Goal: Find contact information: Find contact information

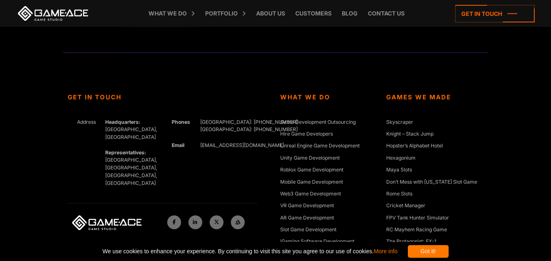
scroll to position [3552, 0]
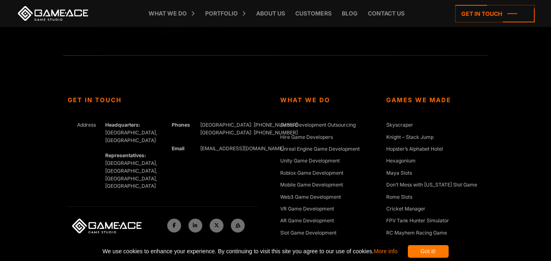
scroll to position [3591, 0]
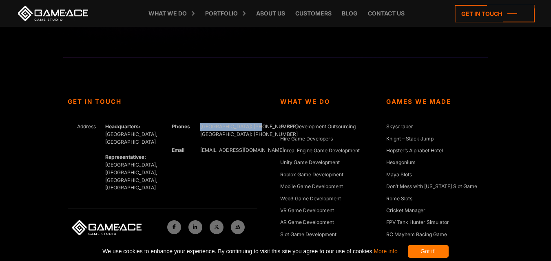
drag, startPoint x: 201, startPoint y: 126, endPoint x: 260, endPoint y: 127, distance: 59.1
click at [260, 127] on div "Get In Touch Address Headquarters: [GEOGRAPHIC_DATA], Cyprus Representatives: […" at bounding box center [169, 215] width 212 height 234
copy span "[GEOGRAPHIC_DATA]: [PHONE_NUMBER]"
drag, startPoint x: 201, startPoint y: 148, endPoint x: 195, endPoint y: 150, distance: 5.8
click at [195, 150] on div "[EMAIL_ADDRESS][DOMAIN_NAME]" at bounding box center [223, 151] width 57 height 8
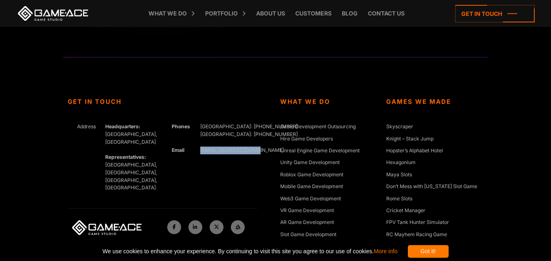
drag, startPoint x: 198, startPoint y: 149, endPoint x: 267, endPoint y: 150, distance: 69.3
click at [267, 150] on div "Get In Touch Address Headquarters: [GEOGRAPHIC_DATA], Cyprus Representatives: […" at bounding box center [169, 215] width 212 height 234
copy link "[EMAIL_ADDRESS][DOMAIN_NAME]"
